Goal: Check status: Check status

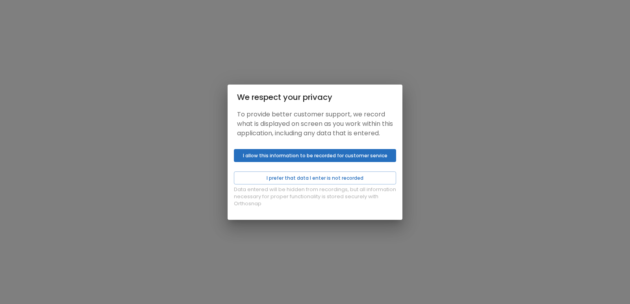
click at [300, 172] on body "Sign in We respect your privacy To provide better customer support, we record w…" at bounding box center [315, 152] width 630 height 304
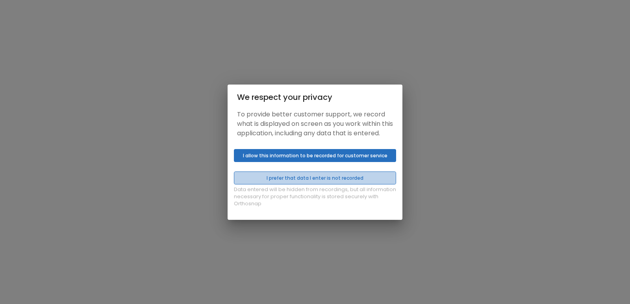
click at [294, 183] on button "I prefer that data I enter is not recorded" at bounding box center [315, 178] width 162 height 13
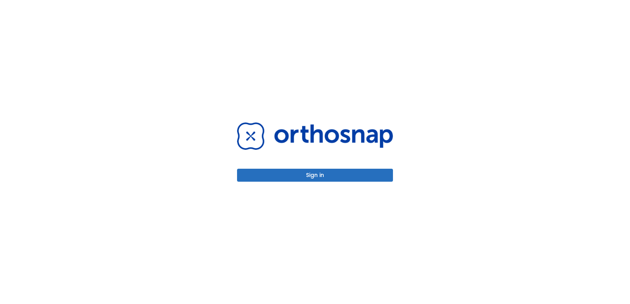
click at [305, 176] on button "Sign in" at bounding box center [315, 175] width 156 height 13
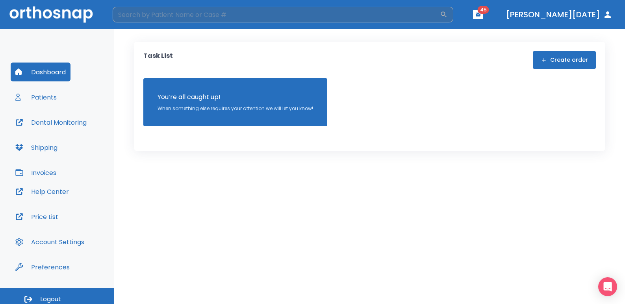
click at [201, 19] on input "search" at bounding box center [276, 15] width 327 height 16
type input "chanel"
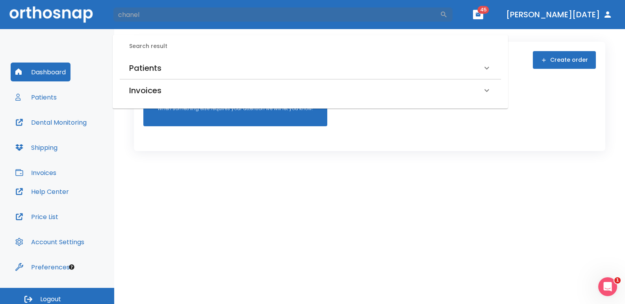
click at [148, 68] on h6 "Patients" at bounding box center [145, 68] width 32 height 13
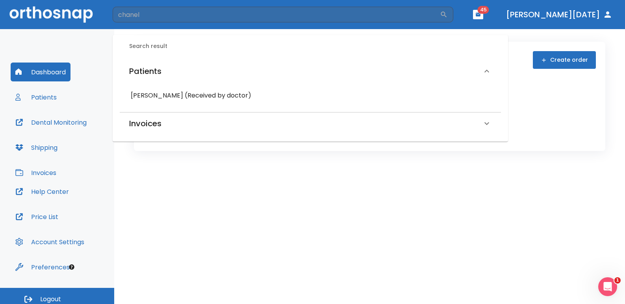
click at [137, 101] on h6 "[PERSON_NAME] (Received by doctor)" at bounding box center [310, 95] width 359 height 11
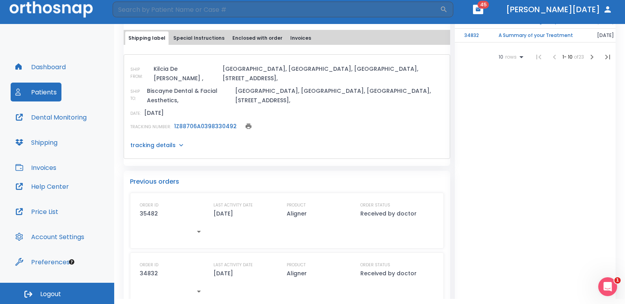
scroll to position [337, 0]
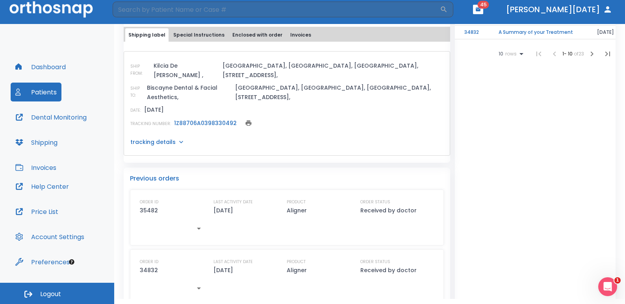
click at [210, 119] on link "1Z88706A0398330492" at bounding box center [205, 123] width 63 height 8
